Goal: Obtain resource: Download file/media

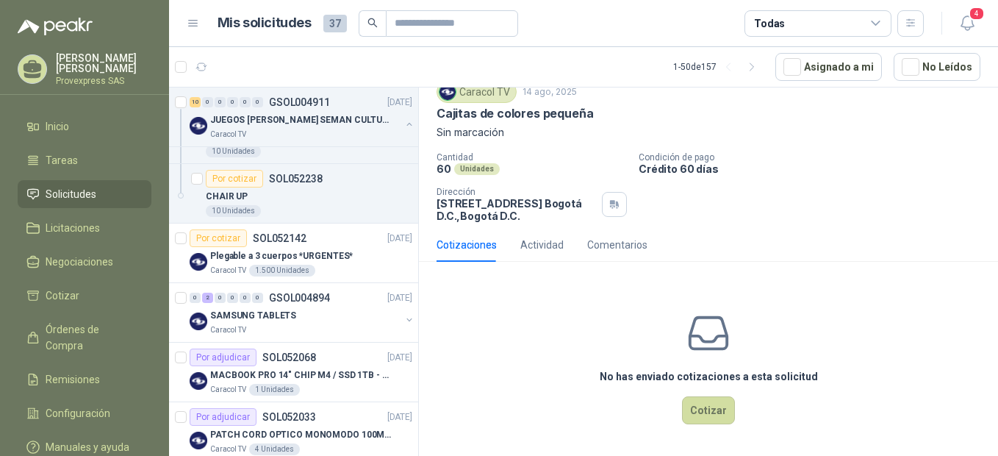
scroll to position [327, 0]
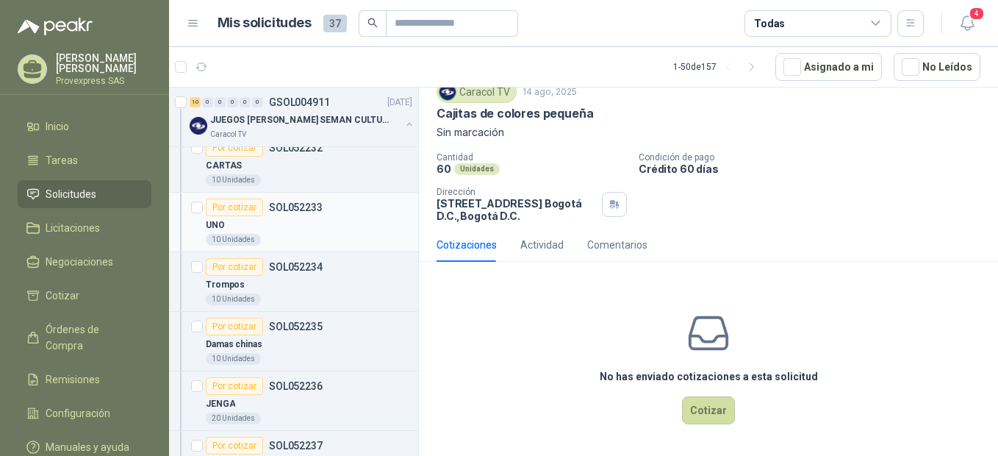
click at [235, 207] on div "Por cotizar" at bounding box center [234, 207] width 57 height 18
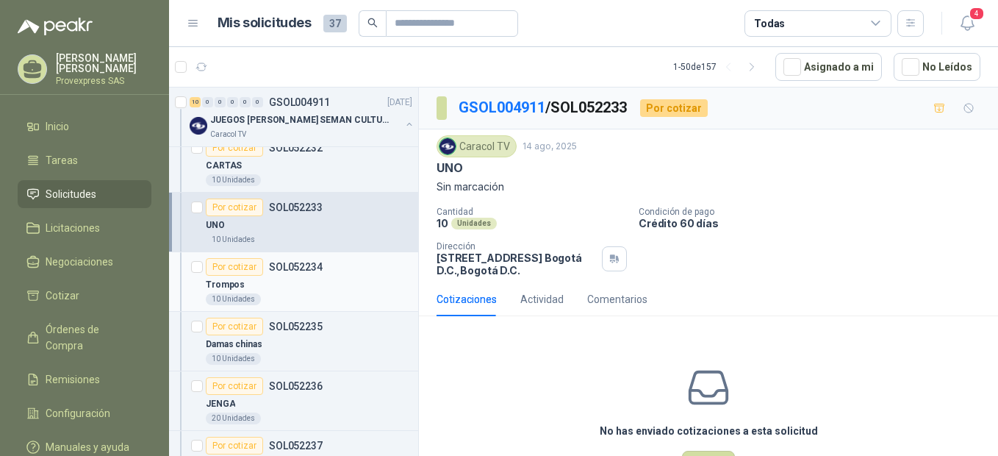
click at [230, 262] on div "Por cotizar" at bounding box center [234, 267] width 57 height 18
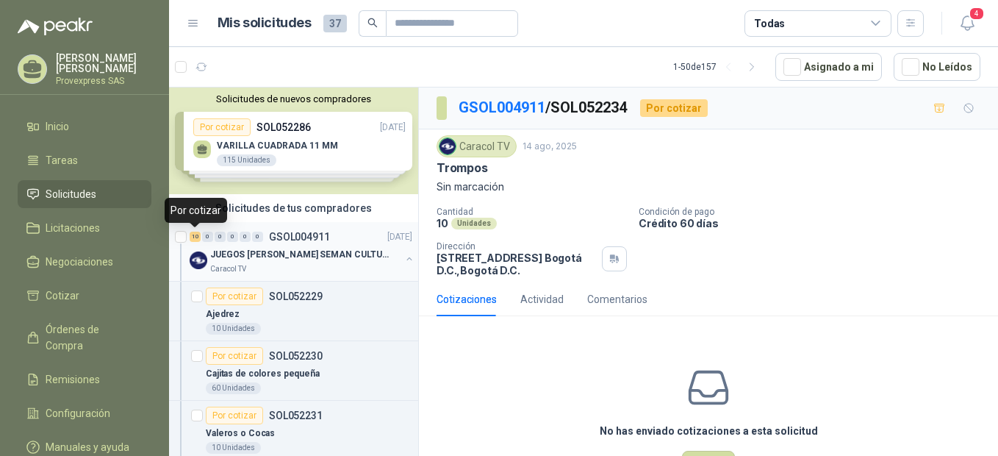
click at [193, 237] on div "10" at bounding box center [195, 237] width 11 height 10
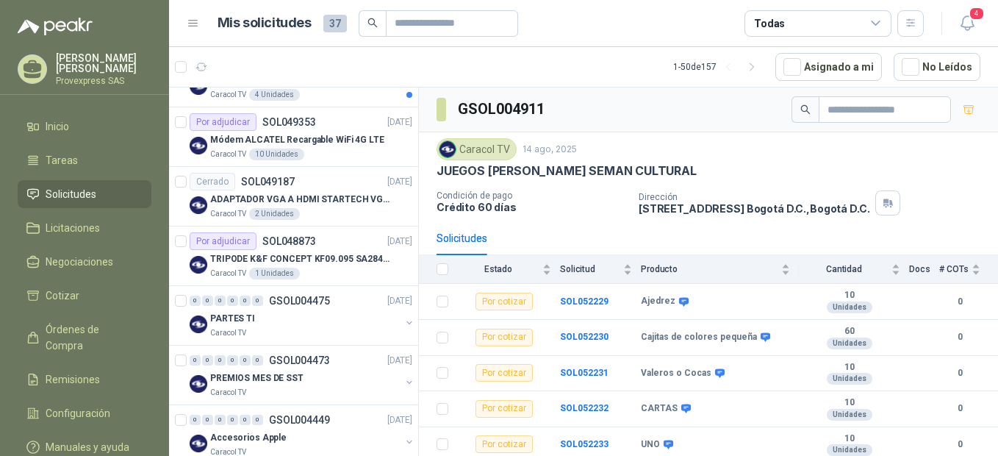
scroll to position [1634, 0]
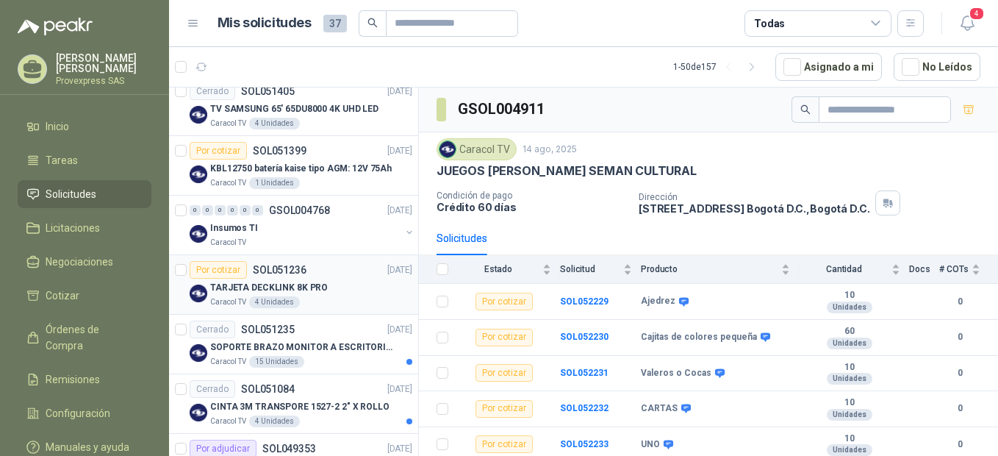
click at [222, 266] on div "Por cotizar" at bounding box center [218, 270] width 57 height 18
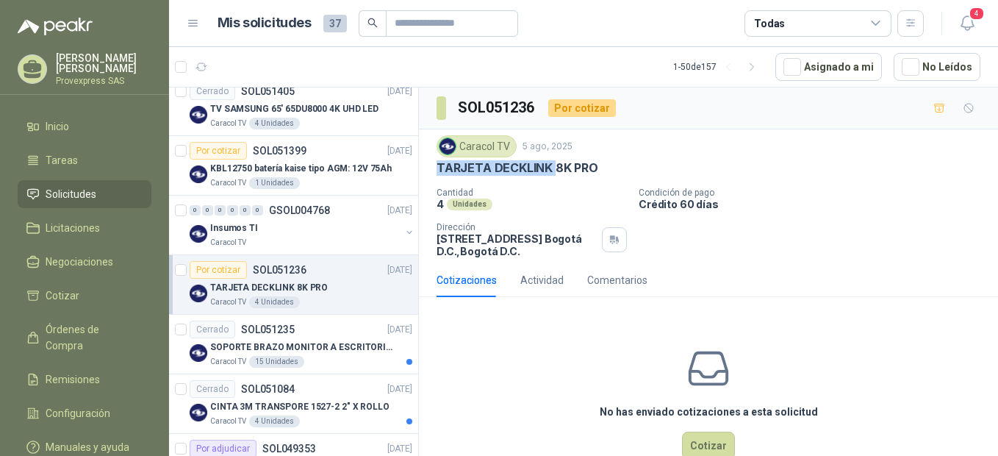
drag, startPoint x: 606, startPoint y: 158, endPoint x: 556, endPoint y: 164, distance: 50.3
click at [556, 164] on div "Caracol TV [DATE] TARJETA DECKLINK 8K PRO" at bounding box center [709, 155] width 544 height 40
drag, startPoint x: 556, startPoint y: 164, endPoint x: 630, endPoint y: 164, distance: 74.2
click at [630, 164] on div "TARJETA DECKLINK 8K PRO" at bounding box center [709, 167] width 544 height 15
drag, startPoint x: 597, startPoint y: 164, endPoint x: 436, endPoint y: 177, distance: 161.5
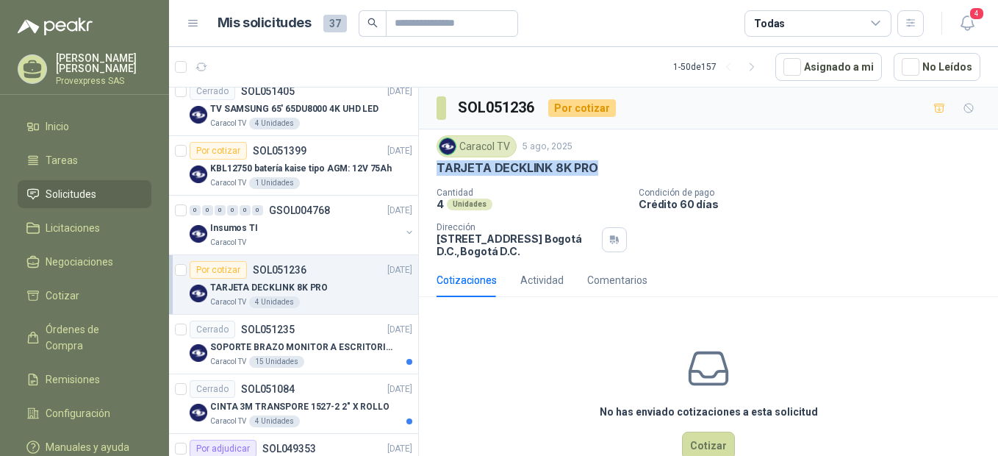
click at [436, 177] on div "Caracol TV [DATE] TARJETA DECKLINK 8K PRO Cantidad 4 Unidades Condición de pago…" at bounding box center [708, 196] width 579 height 134
copy p "TARJETA DECKLINK 8K PRO"
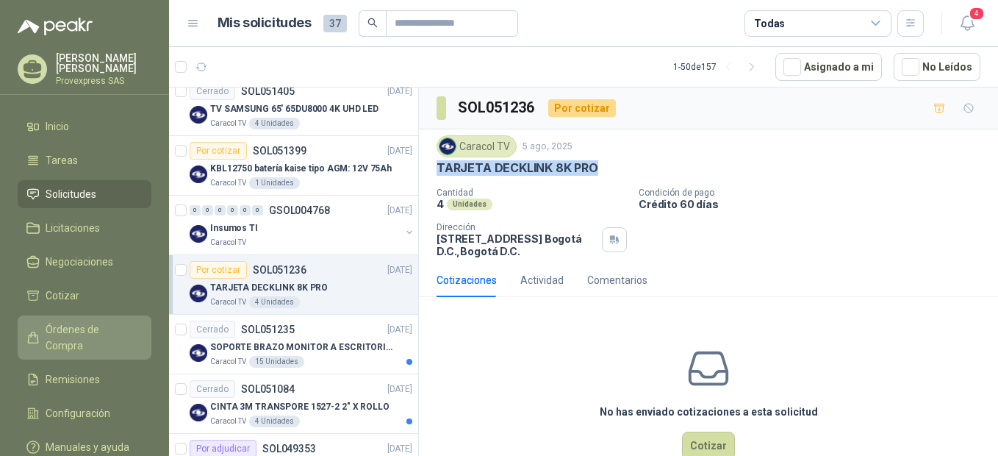
click at [73, 326] on span "Órdenes de Compra" at bounding box center [92, 337] width 92 height 32
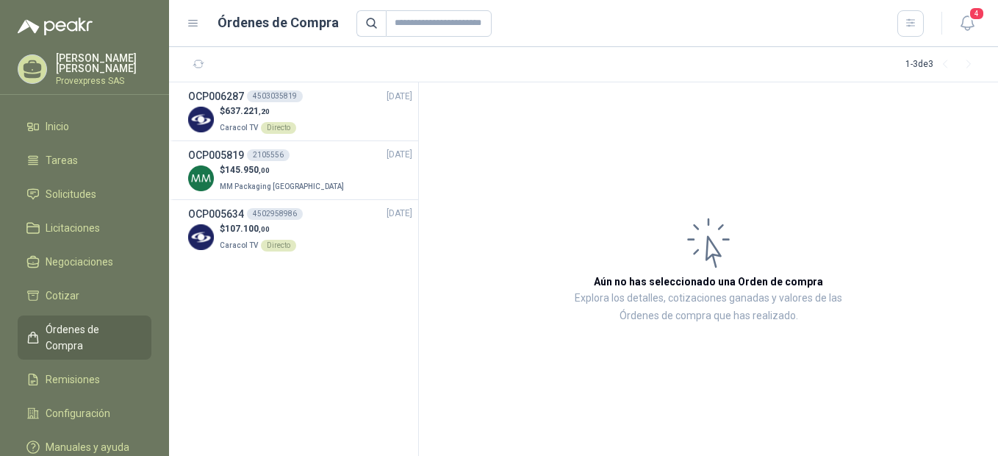
click at [73, 326] on span "Órdenes de Compra" at bounding box center [92, 337] width 92 height 32
click at [75, 192] on span "Solicitudes" at bounding box center [71, 194] width 51 height 16
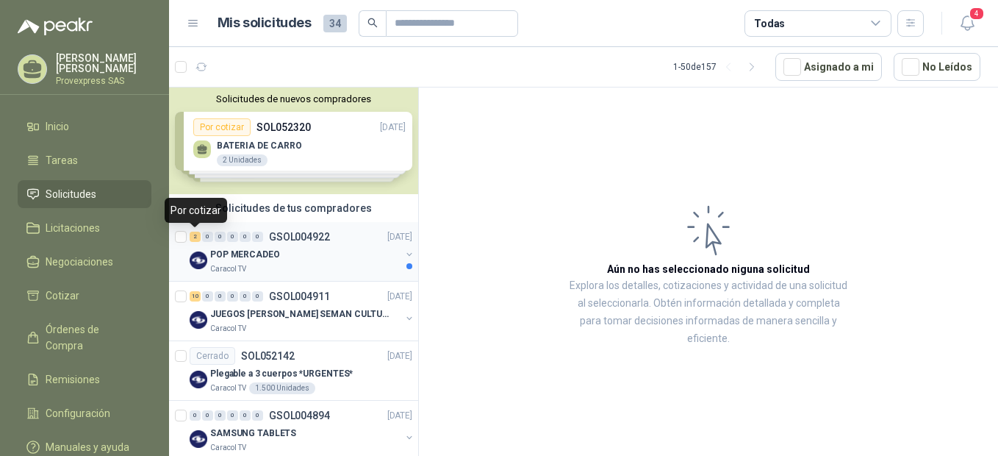
click at [195, 237] on div "2" at bounding box center [195, 237] width 11 height 10
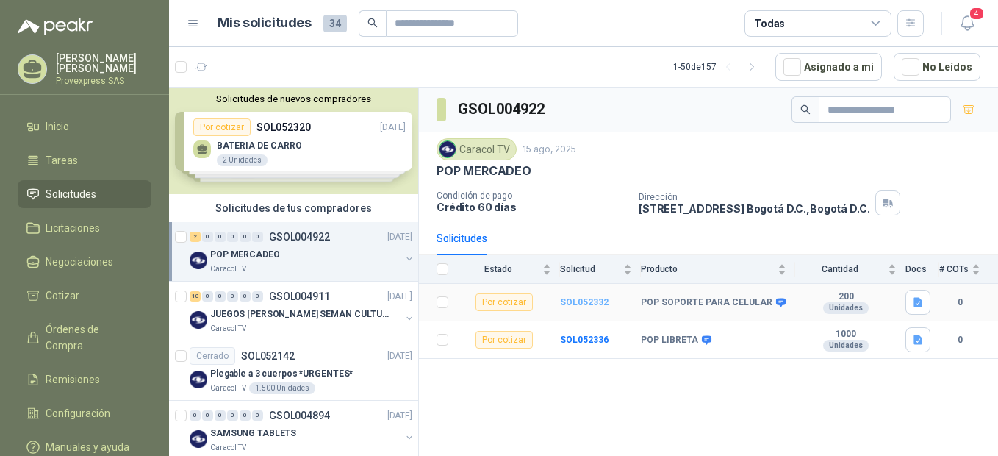
click at [576, 303] on b "SOL052332" at bounding box center [584, 302] width 49 height 10
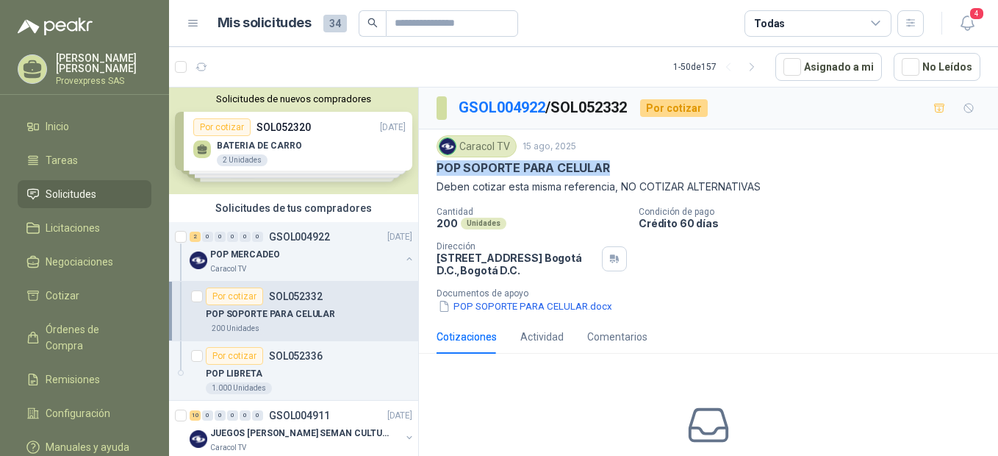
drag, startPoint x: 615, startPoint y: 167, endPoint x: 426, endPoint y: 170, distance: 188.9
click at [426, 170] on div "Caracol TV [DATE] POP SOPORTE PARA CELULAR Deben cotizar esta misma referencia,…" at bounding box center [708, 224] width 579 height 190
copy p "POP SOPORTE PARA CELULAR"
click at [581, 210] on p "Cantidad" at bounding box center [532, 212] width 190 height 10
click at [477, 305] on button "POP SOPORTE PARA CELULAR.docx" at bounding box center [525, 305] width 177 height 15
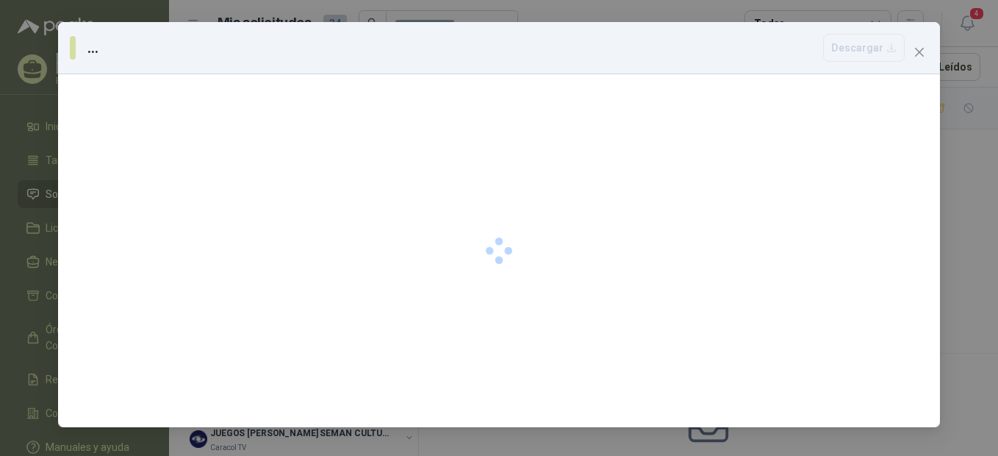
click at [477, 305] on div at bounding box center [499, 250] width 882 height 353
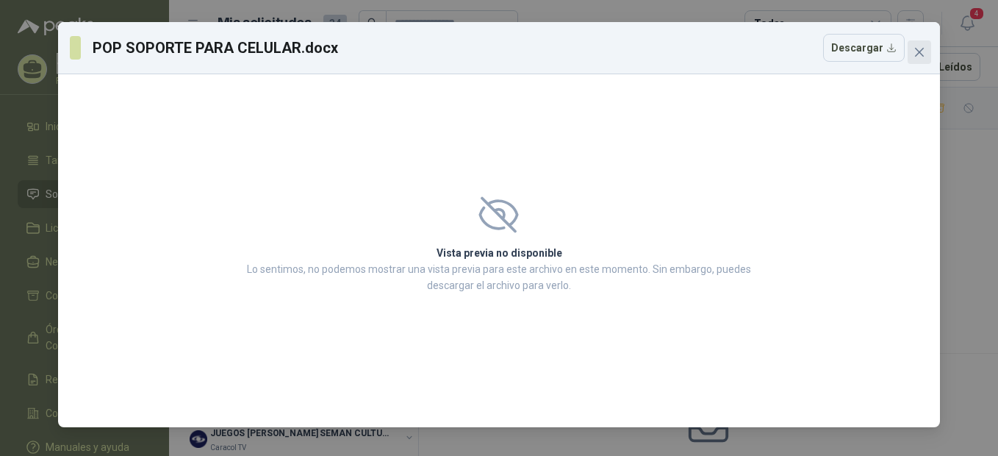
click at [915, 51] on icon "close" at bounding box center [920, 52] width 12 height 12
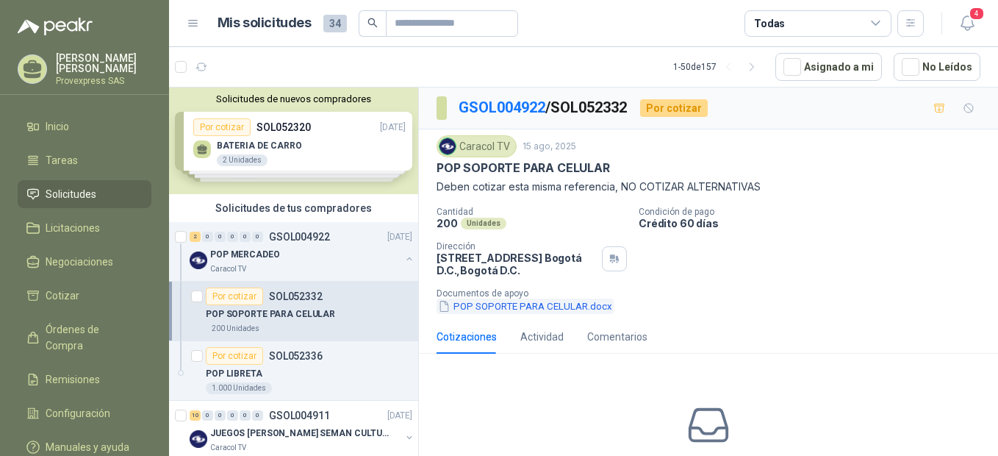
click at [465, 307] on button "POP SOPORTE PARA CELULAR.docx" at bounding box center [525, 305] width 177 height 15
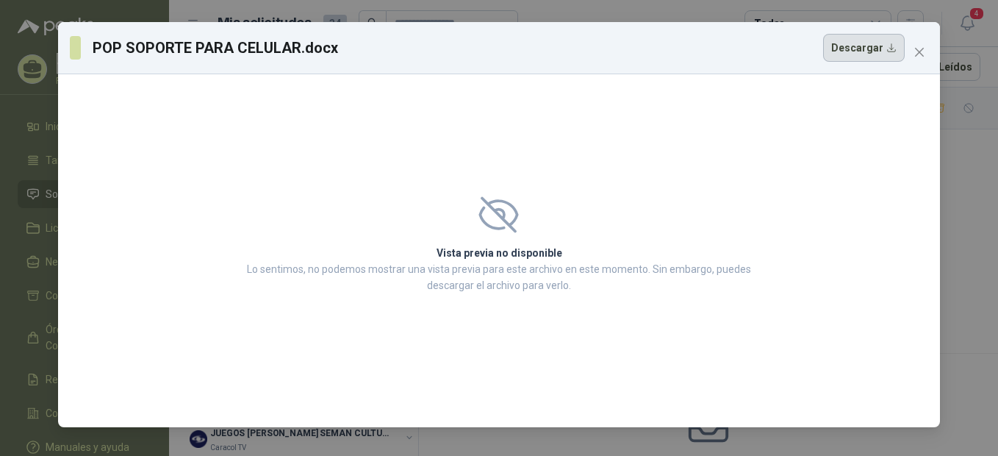
click at [861, 48] on button "Descargar" at bounding box center [864, 48] width 82 height 28
click at [923, 52] on icon "close" at bounding box center [920, 52] width 12 height 12
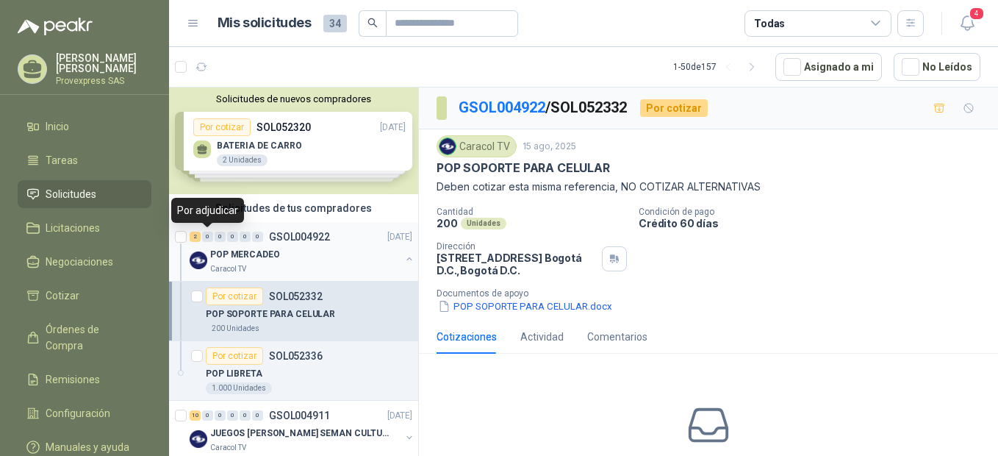
click at [205, 239] on div "0" at bounding box center [207, 237] width 11 height 10
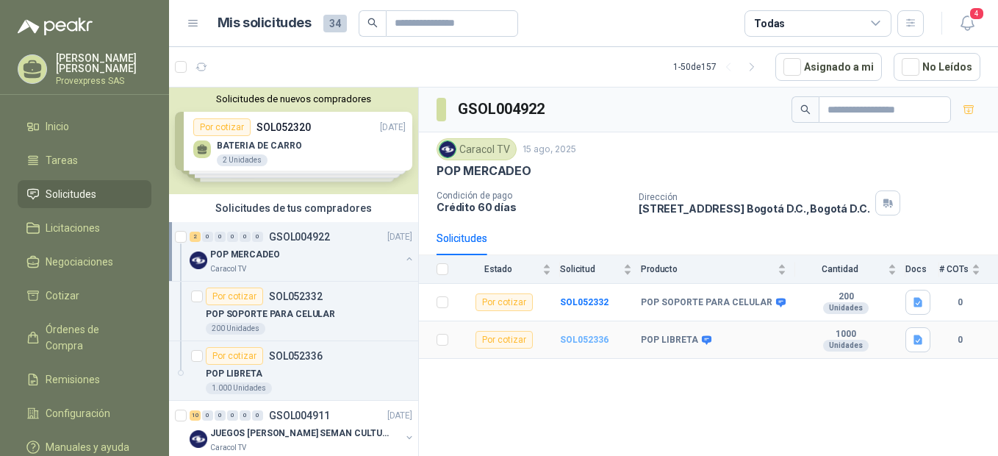
click at [576, 343] on b "SOL052336" at bounding box center [584, 339] width 49 height 10
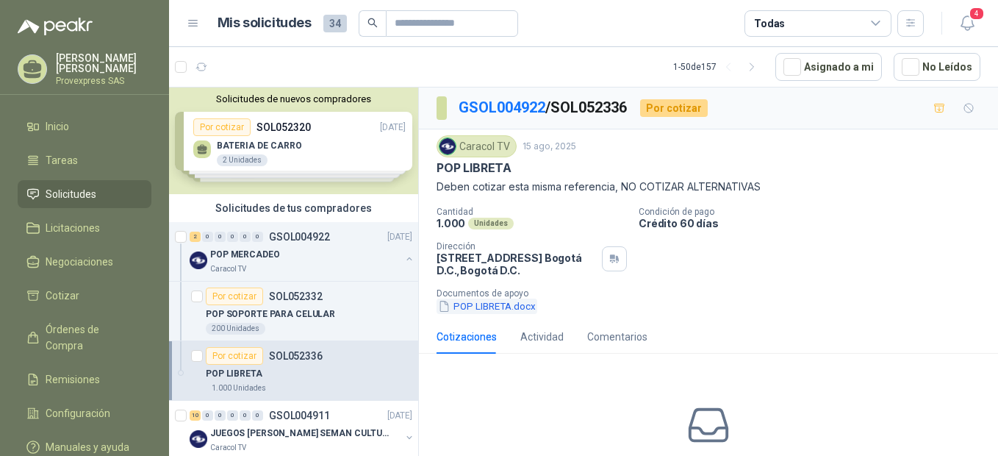
click at [484, 307] on button "POP LIBRETA.docx" at bounding box center [487, 305] width 101 height 15
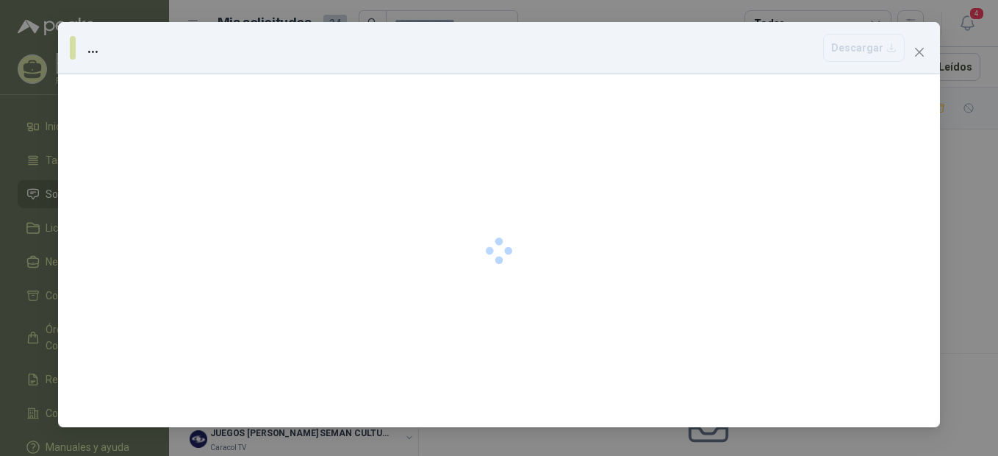
click at [484, 307] on div at bounding box center [499, 250] width 882 height 353
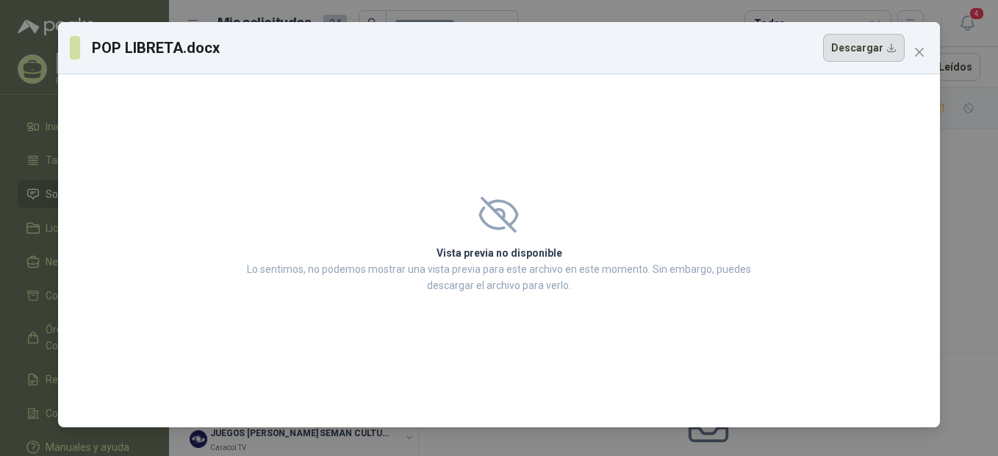
click at [855, 46] on button "Descargar" at bounding box center [864, 48] width 82 height 28
click at [920, 53] on icon "close" at bounding box center [919, 52] width 9 height 9
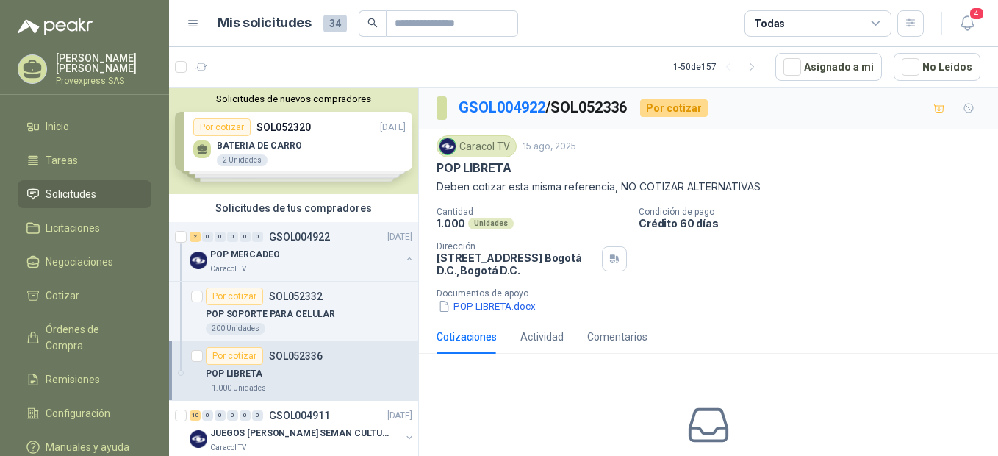
scroll to position [327, 0]
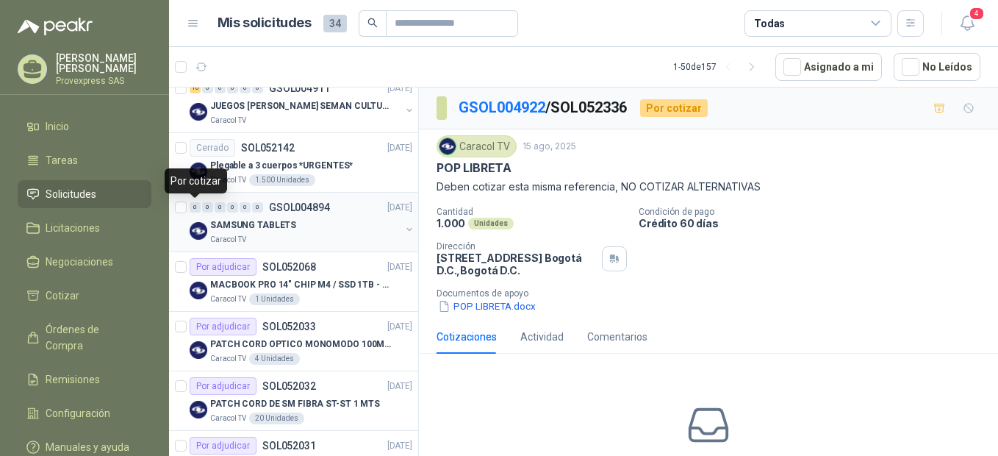
click at [198, 210] on div "0" at bounding box center [195, 207] width 11 height 10
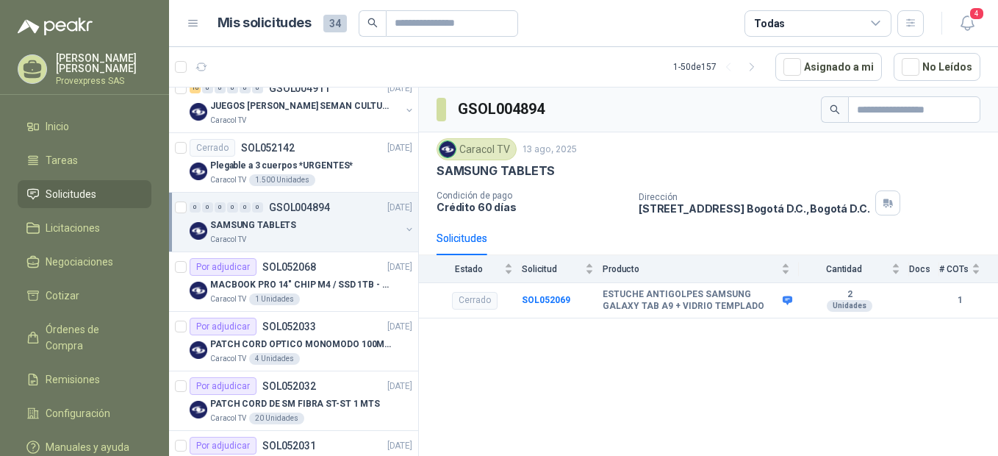
scroll to position [654, 0]
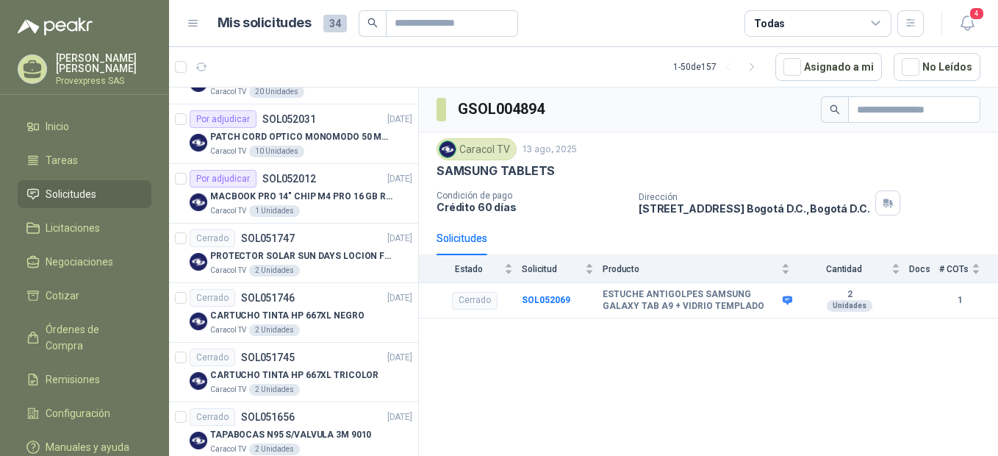
click at [87, 196] on span "Solicitudes" at bounding box center [71, 194] width 51 height 16
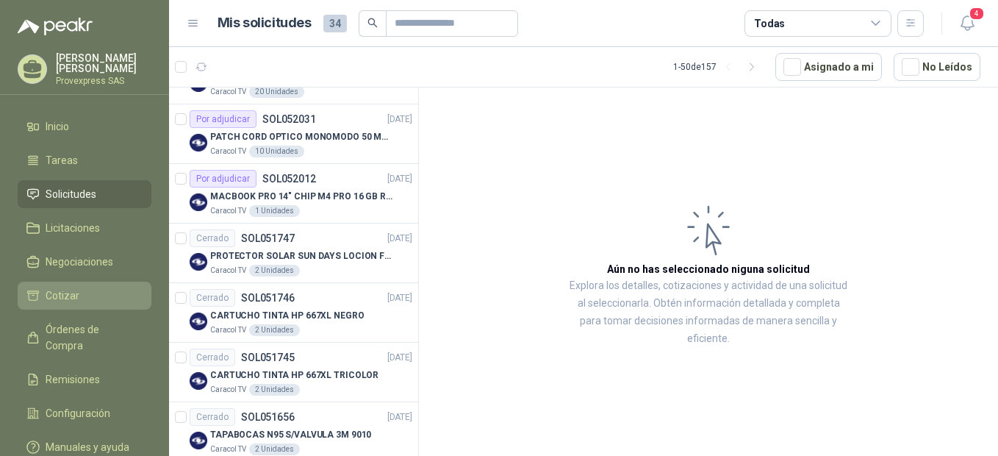
click at [63, 290] on span "Cotizar" at bounding box center [63, 295] width 34 height 16
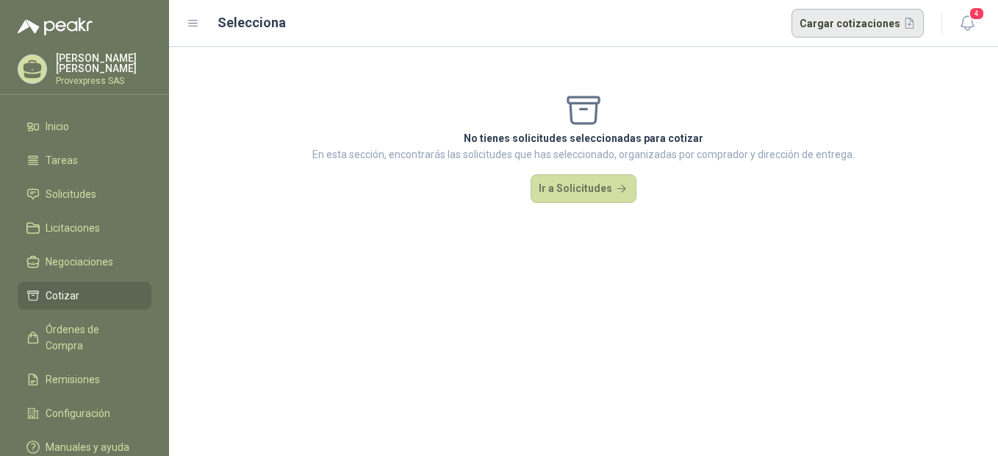
click at [845, 21] on button "Cargar cotizaciones" at bounding box center [858, 23] width 133 height 29
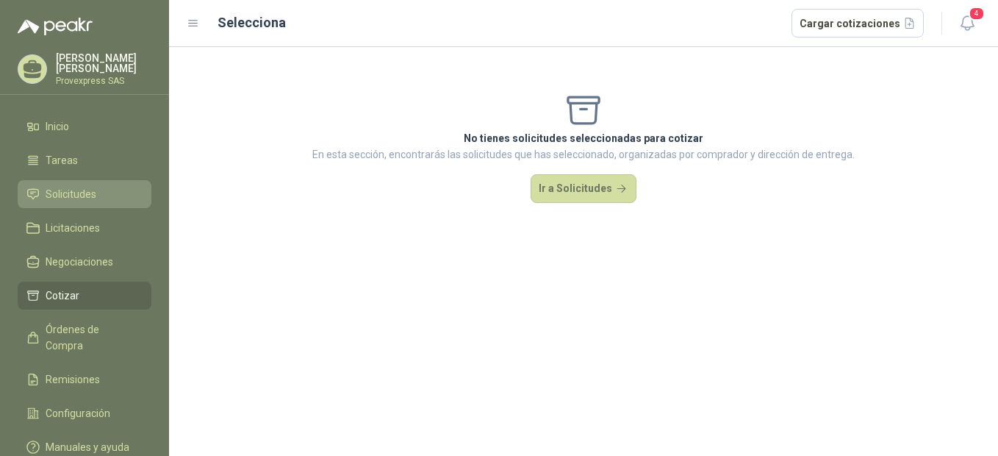
click at [97, 193] on li "Solicitudes" at bounding box center [84, 194] width 116 height 16
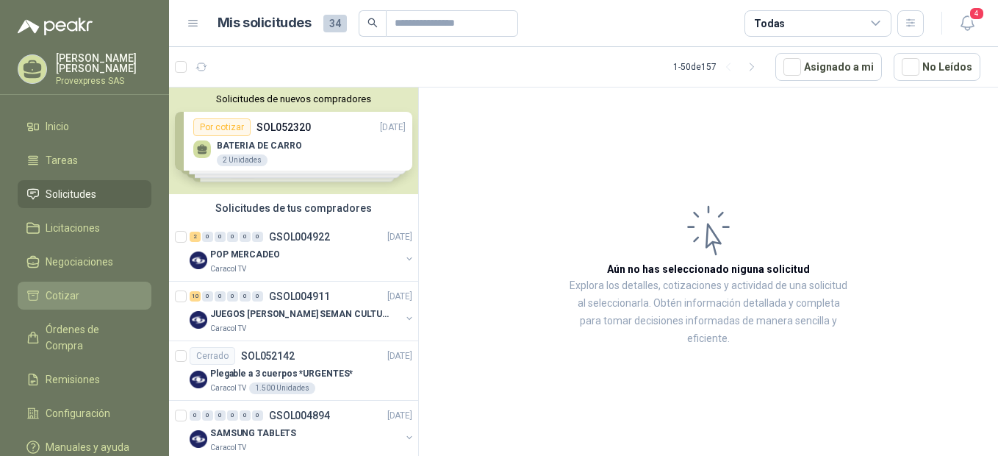
click at [58, 290] on span "Cotizar" at bounding box center [63, 295] width 34 height 16
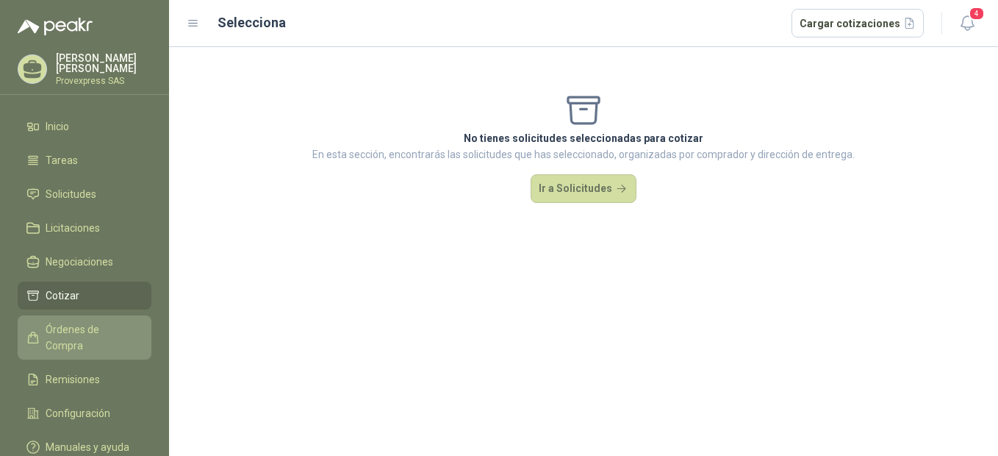
click at [79, 326] on span "Órdenes de Compra" at bounding box center [92, 337] width 92 height 32
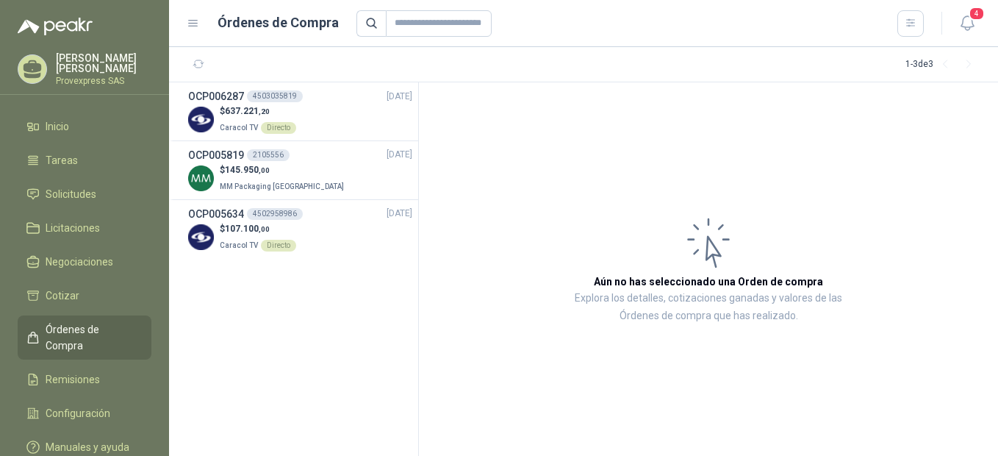
click at [79, 326] on span "Órdenes de Compra" at bounding box center [92, 337] width 92 height 32
